Goal: Task Accomplishment & Management: Manage account settings

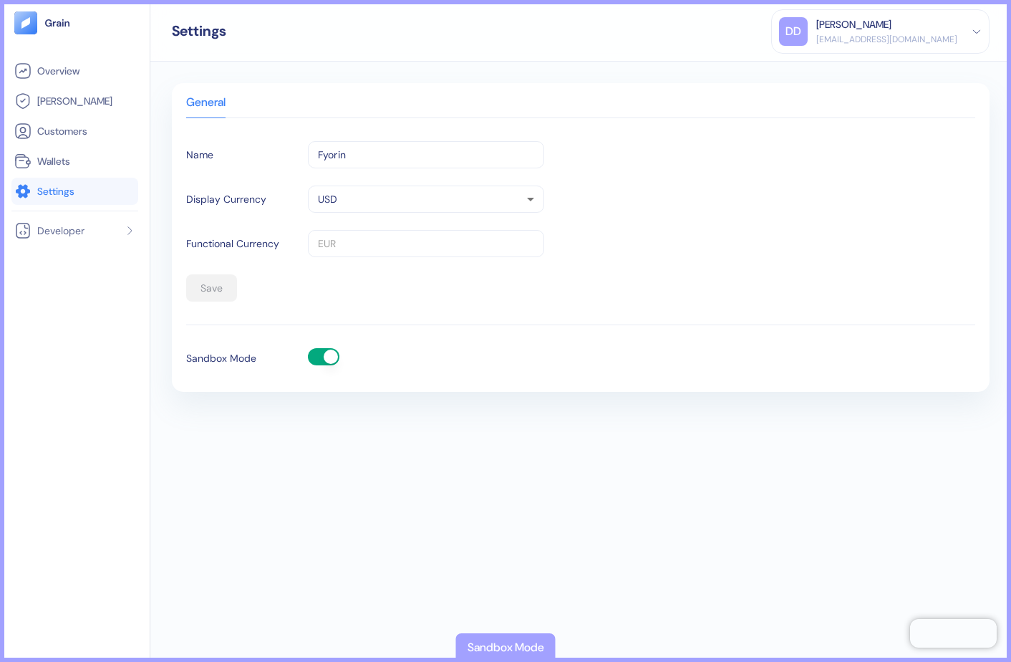
click at [319, 357] on button "button" at bounding box center [324, 356] width 32 height 17
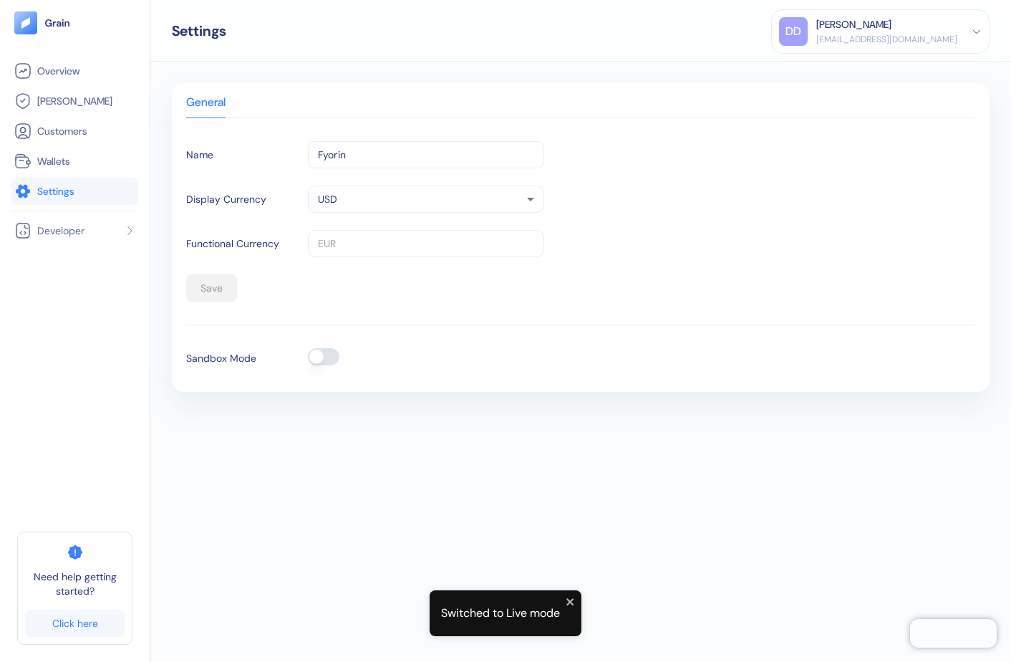
click at [333, 355] on button "button" at bounding box center [324, 356] width 32 height 17
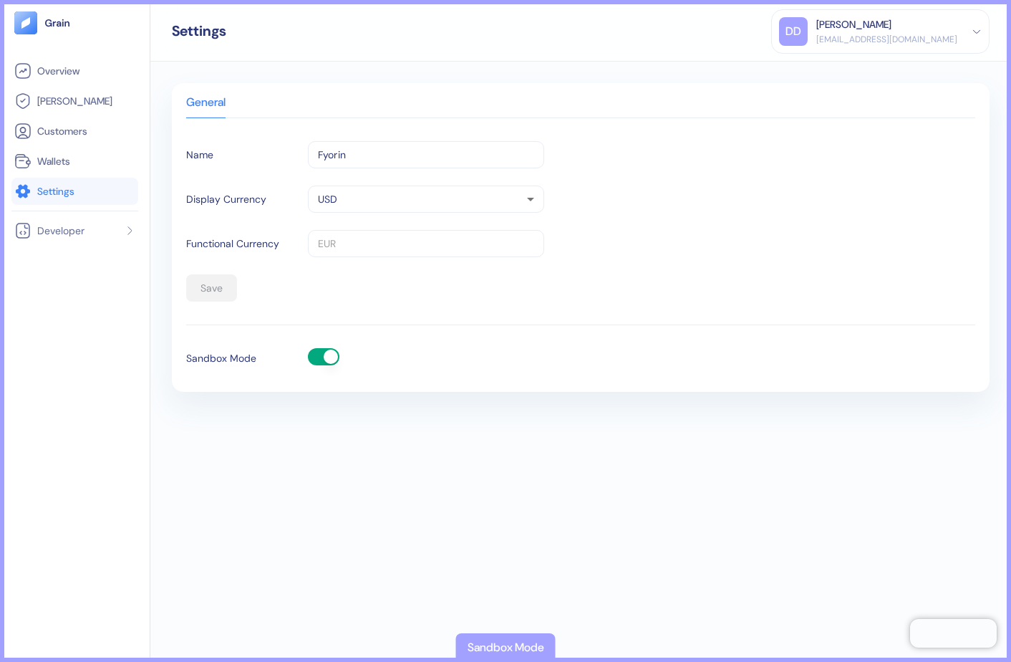
click at [56, 184] on span "Settings" at bounding box center [55, 191] width 37 height 14
click at [66, 97] on span "[PERSON_NAME]" at bounding box center [74, 101] width 75 height 14
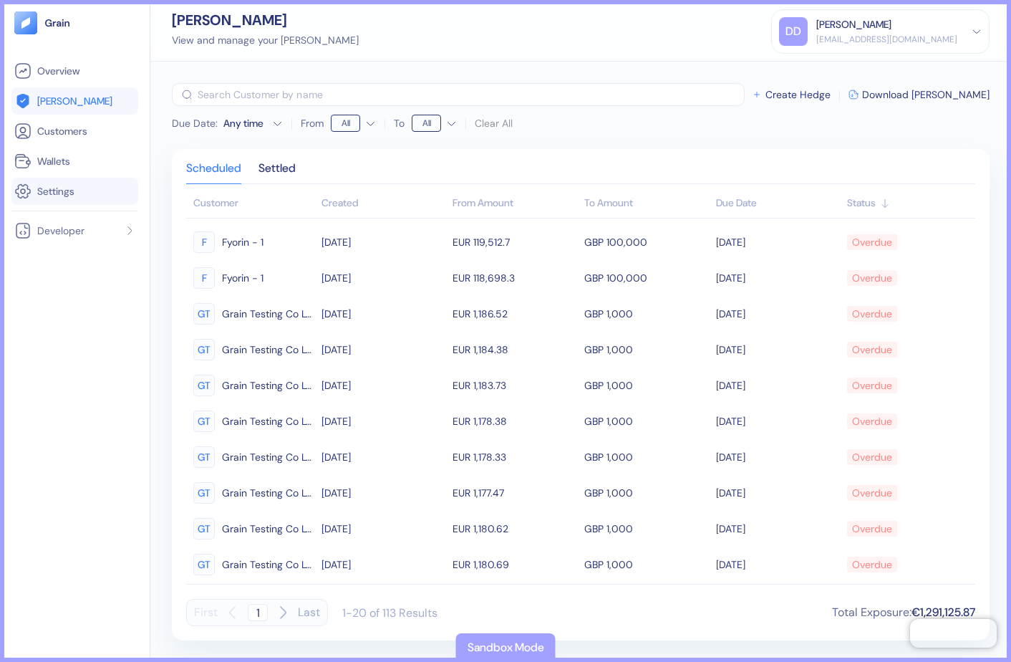
click at [72, 192] on span "Settings" at bounding box center [55, 191] width 37 height 14
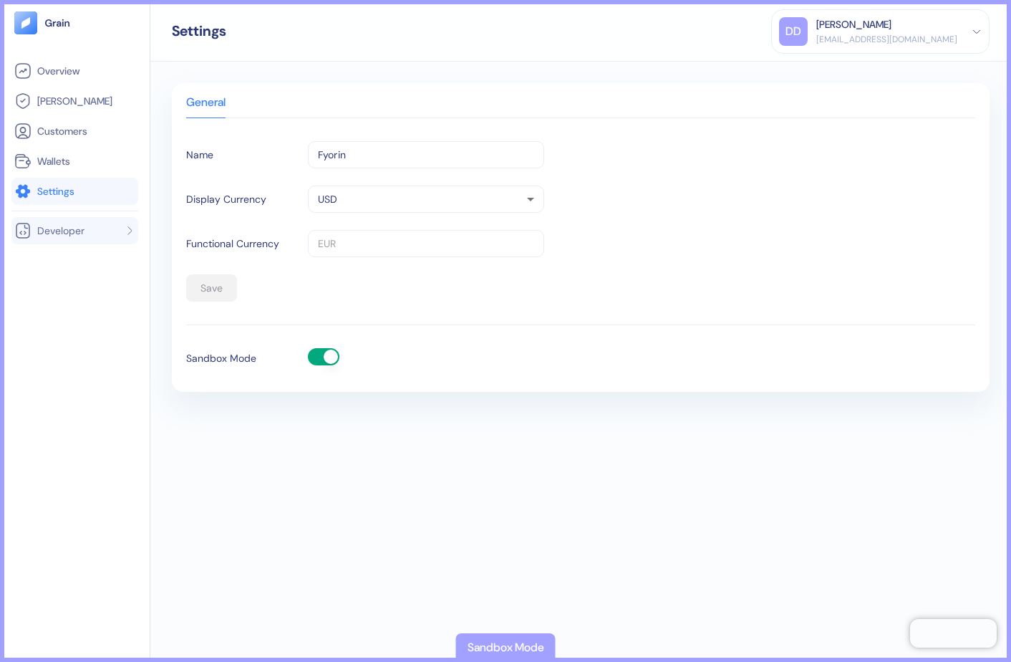
click at [135, 235] on li "Developer" at bounding box center [74, 230] width 127 height 27
click at [61, 254] on span "API Keys" at bounding box center [54, 258] width 38 height 14
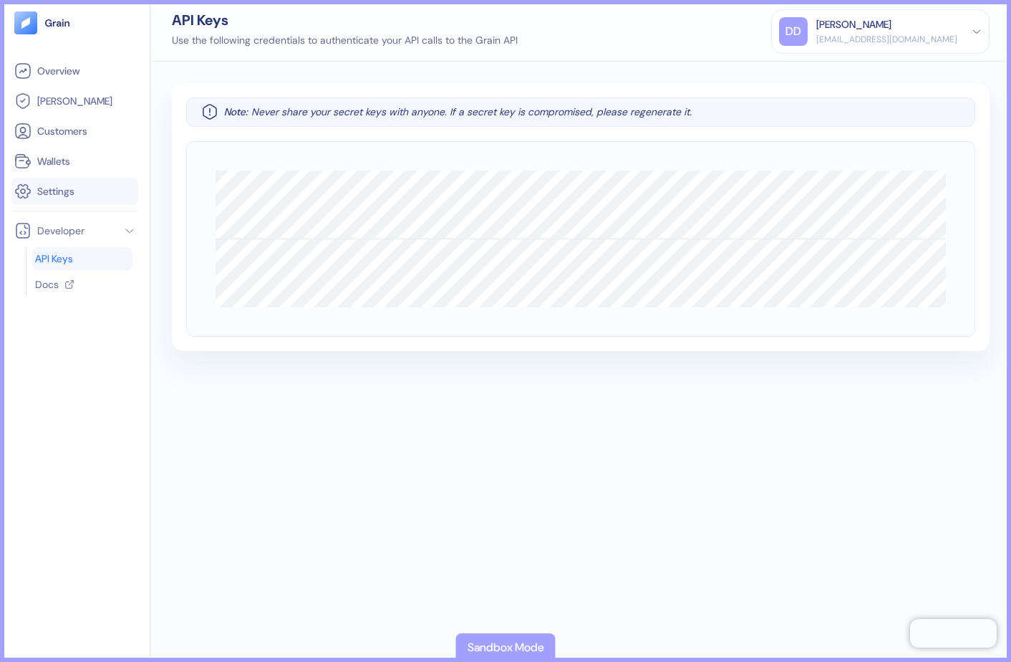
click at [74, 196] on span "Settings" at bounding box center [55, 191] width 37 height 14
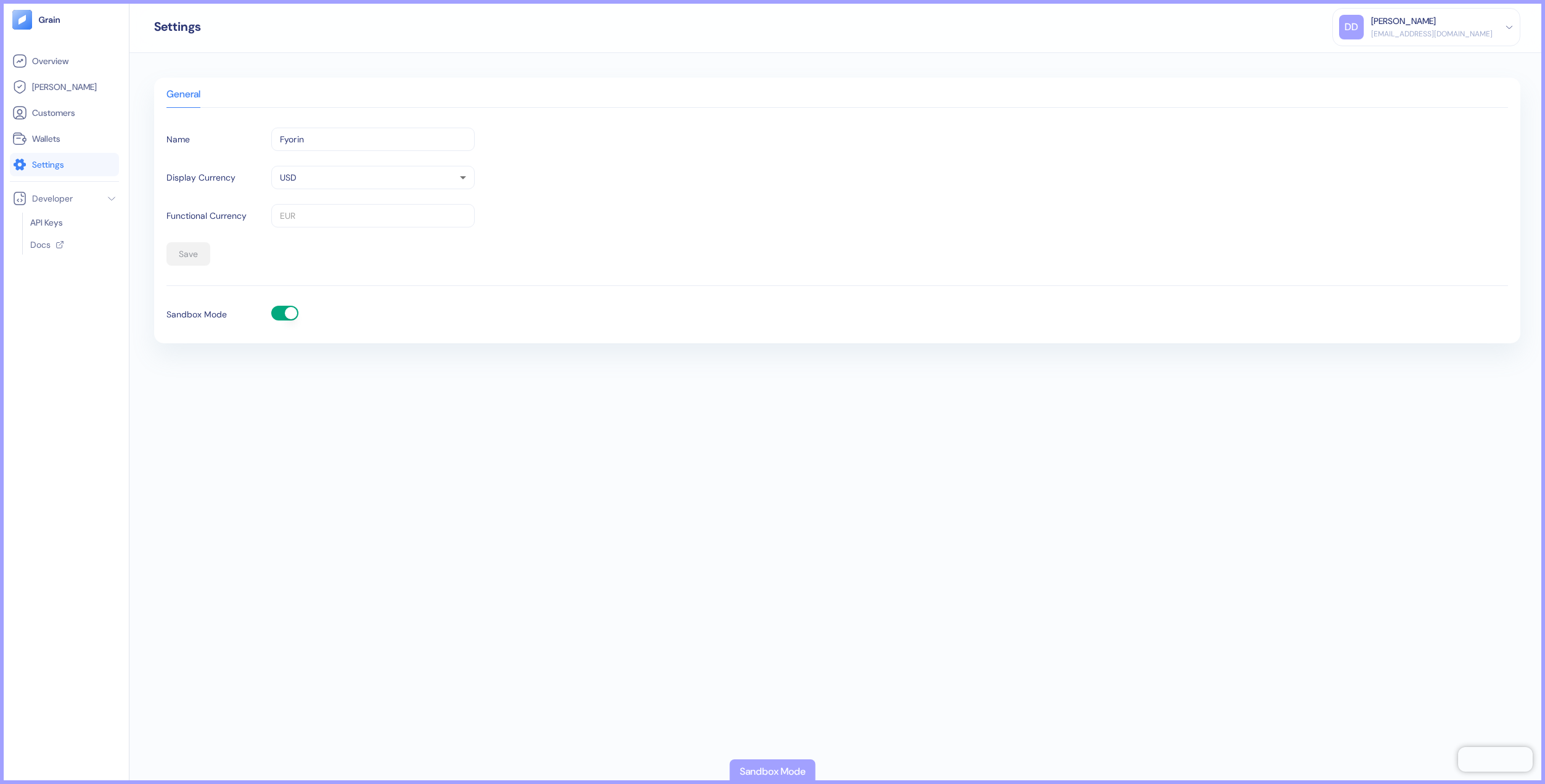
click at [275, 309] on button "button" at bounding box center [285, 312] width 28 height 15
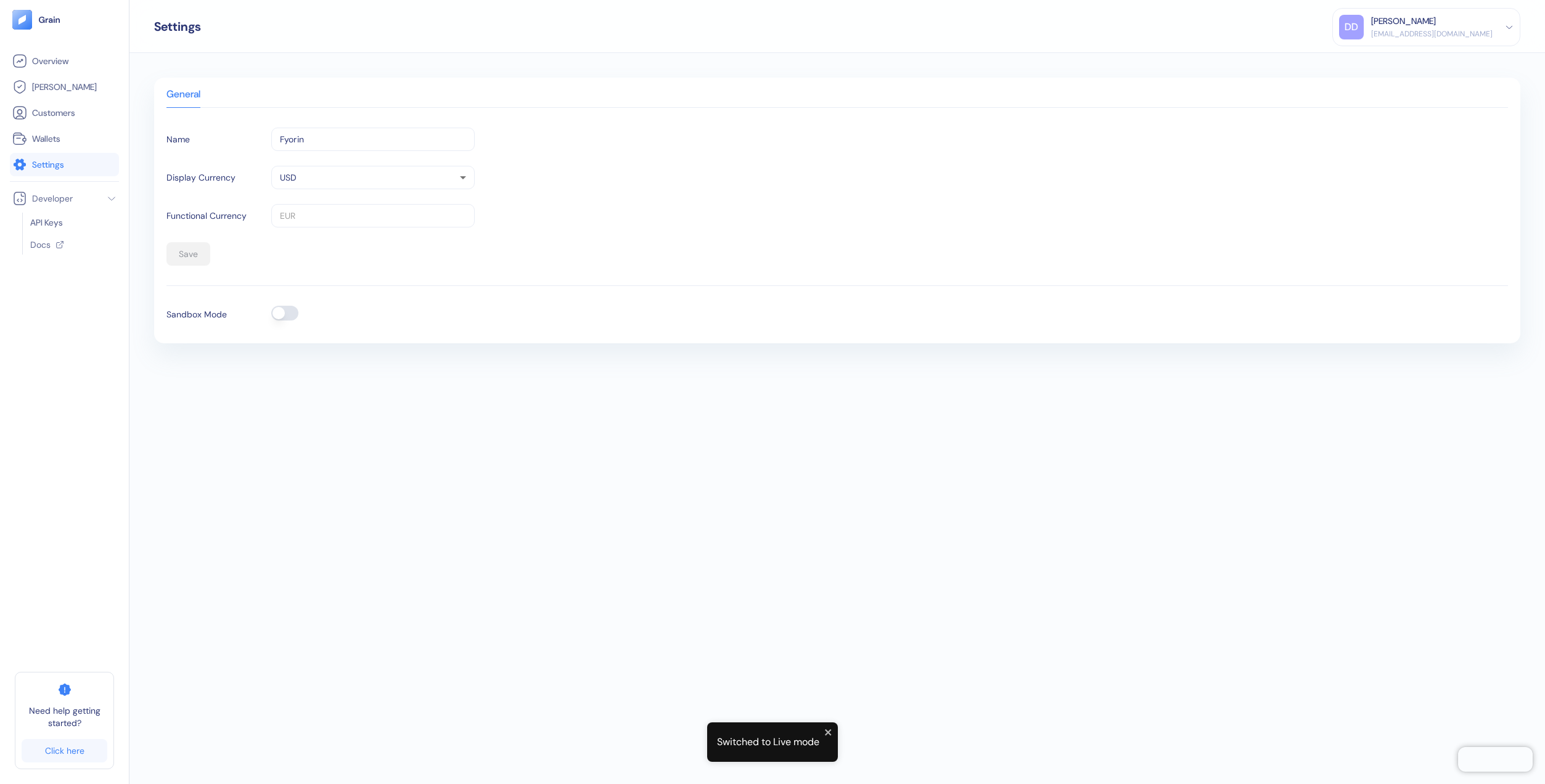
click at [290, 312] on button "button" at bounding box center [285, 312] width 28 height 15
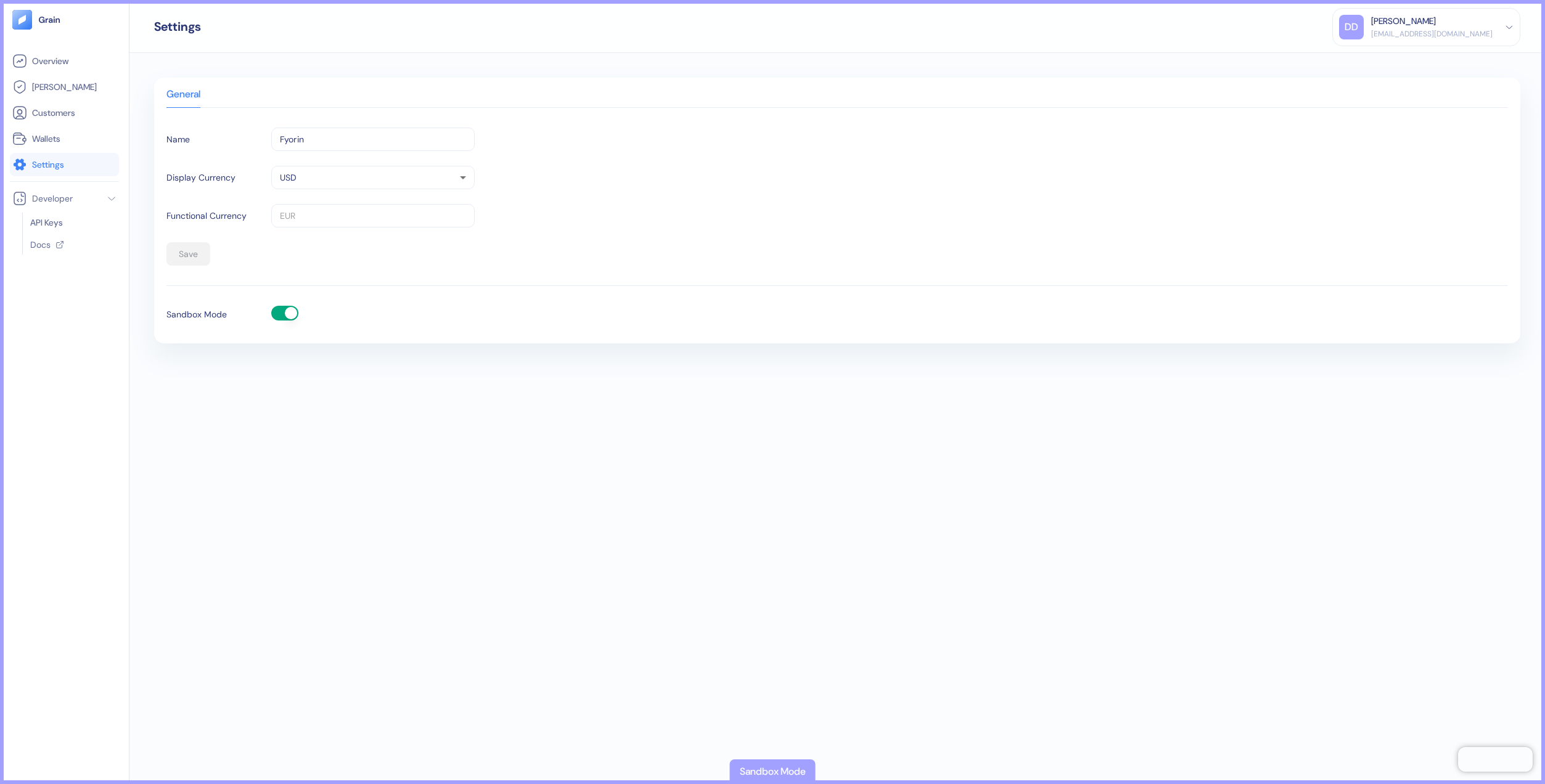
click at [499, 312] on div at bounding box center [889, 314] width 1237 height 18
click at [44, 222] on span "API Keys" at bounding box center [46, 222] width 33 height 12
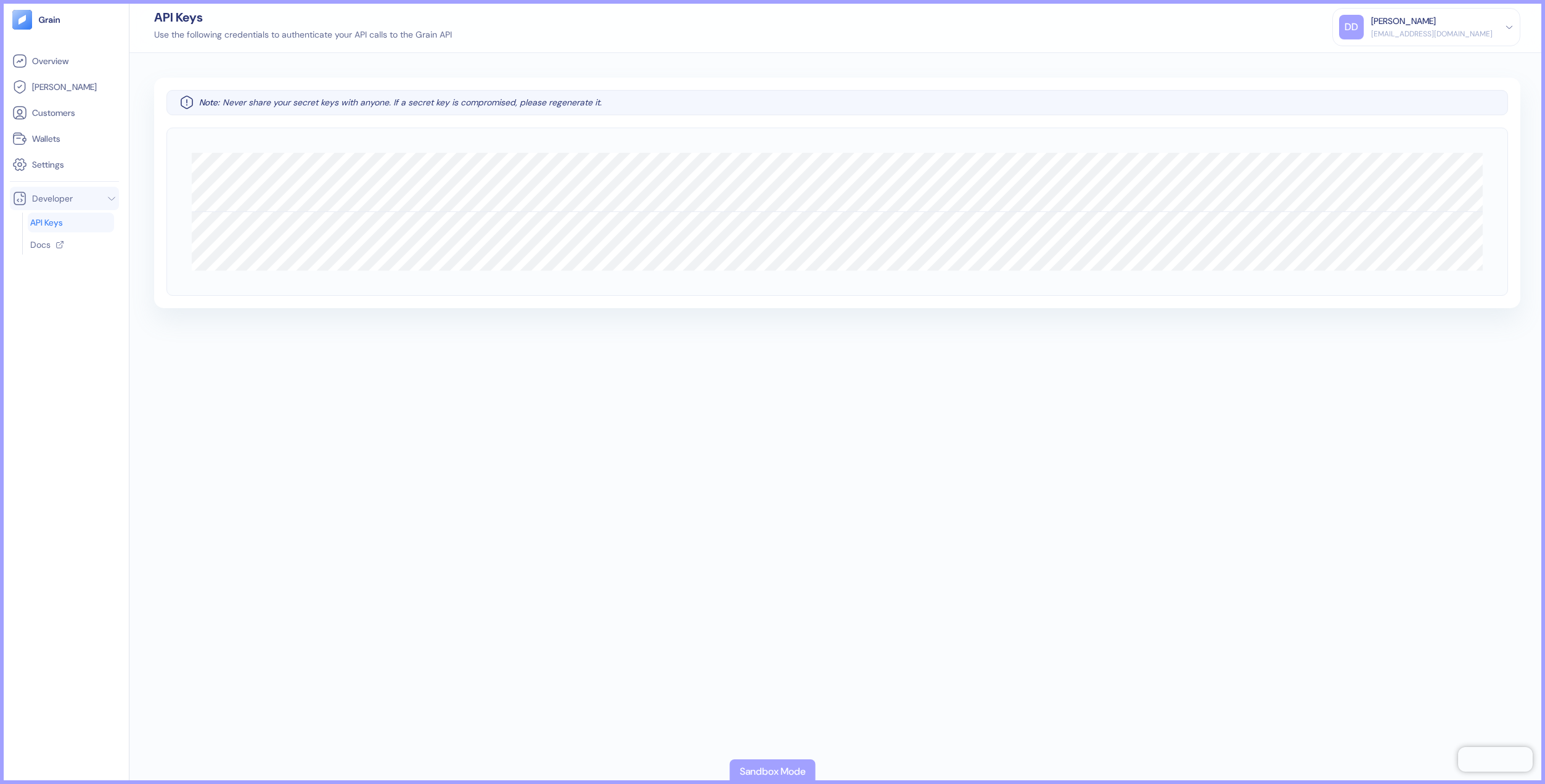
click at [46, 201] on span "Developer" at bounding box center [52, 198] width 40 height 12
click at [61, 162] on span "Settings" at bounding box center [47, 164] width 32 height 12
